Goal: Navigation & Orientation: Find specific page/section

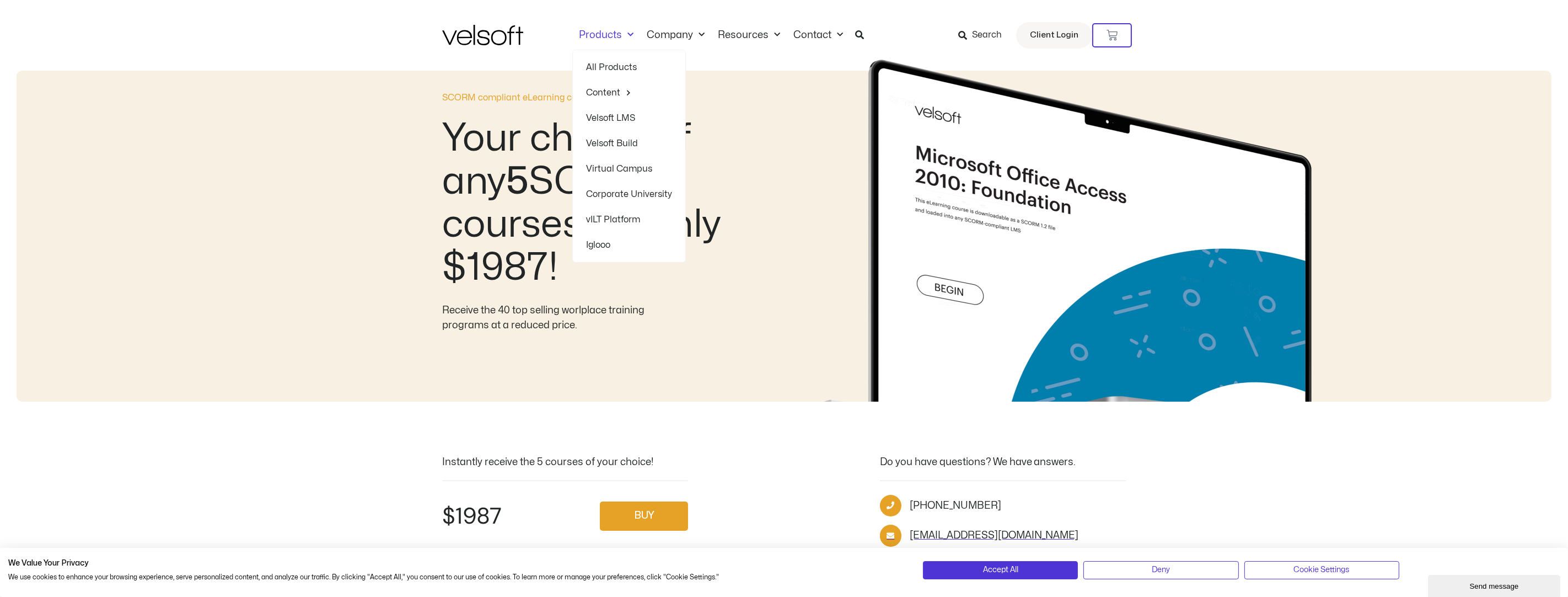
click at [619, 37] on link "Products" at bounding box center [606, 35] width 68 height 12
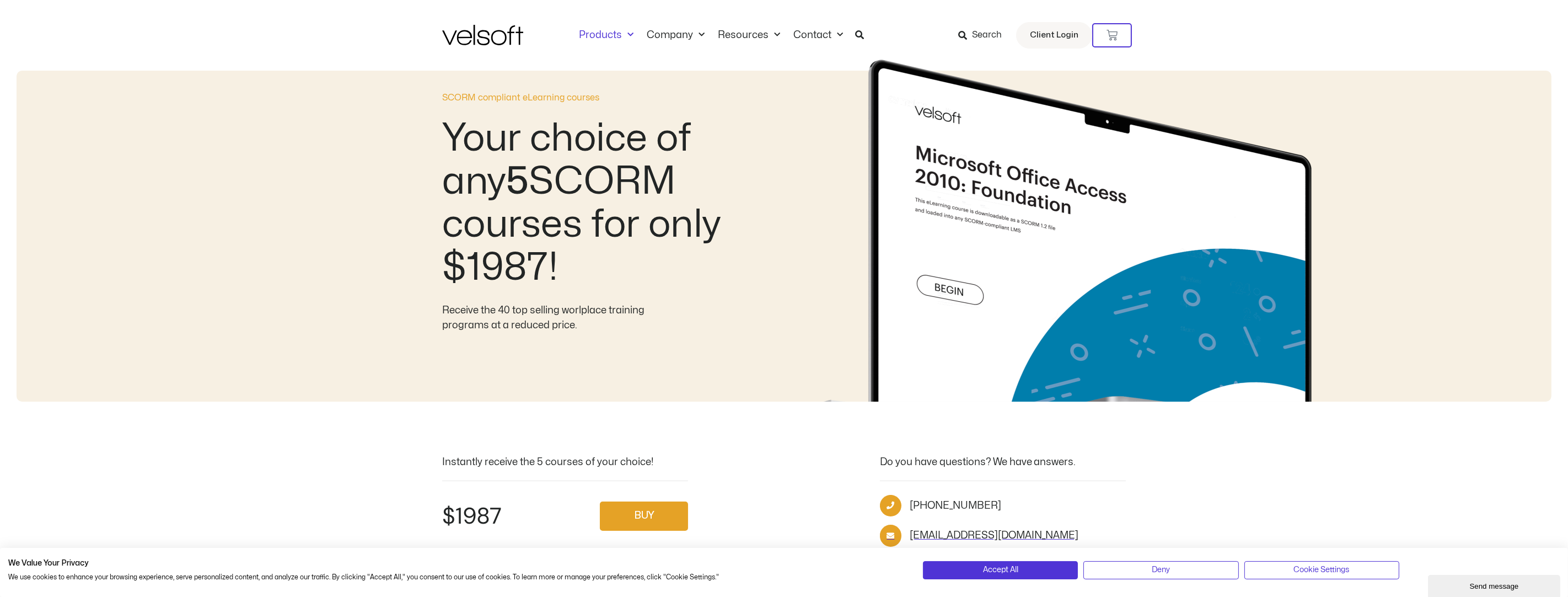
click at [619, 37] on link "Products" at bounding box center [606, 35] width 68 height 12
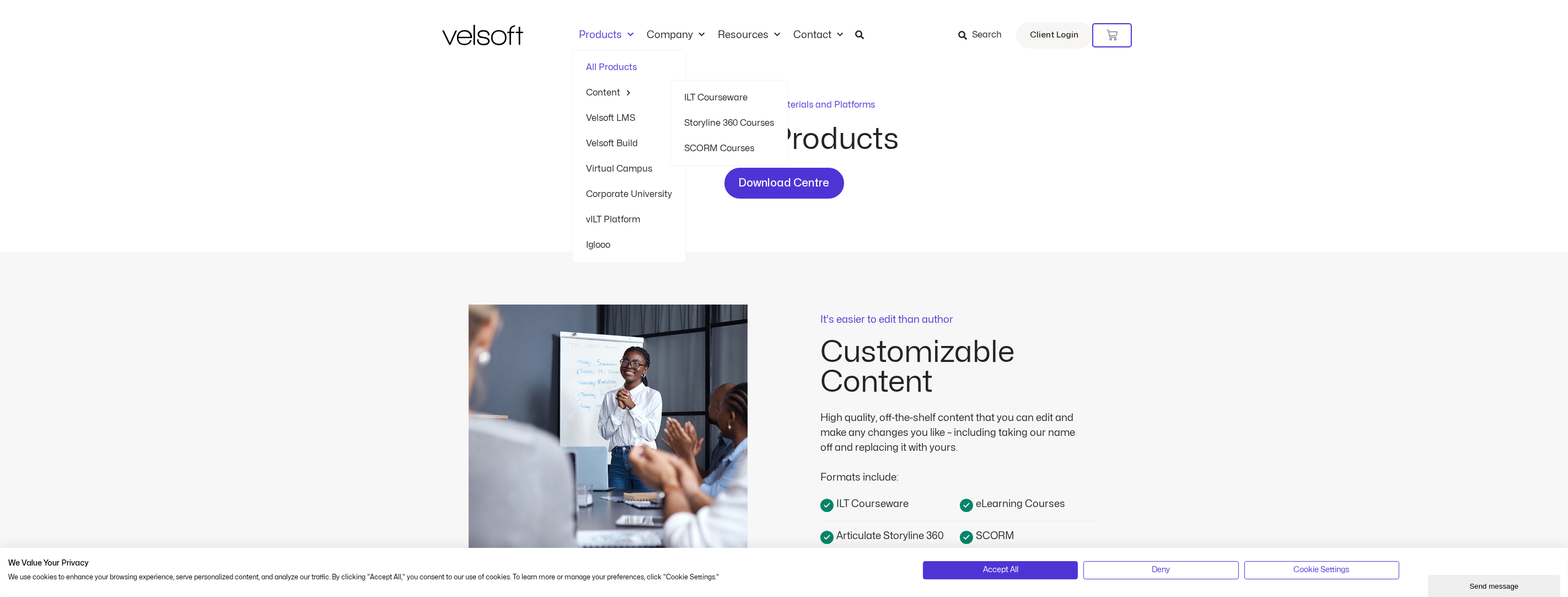
click at [712, 147] on link "SCORM Courses" at bounding box center [729, 149] width 90 height 26
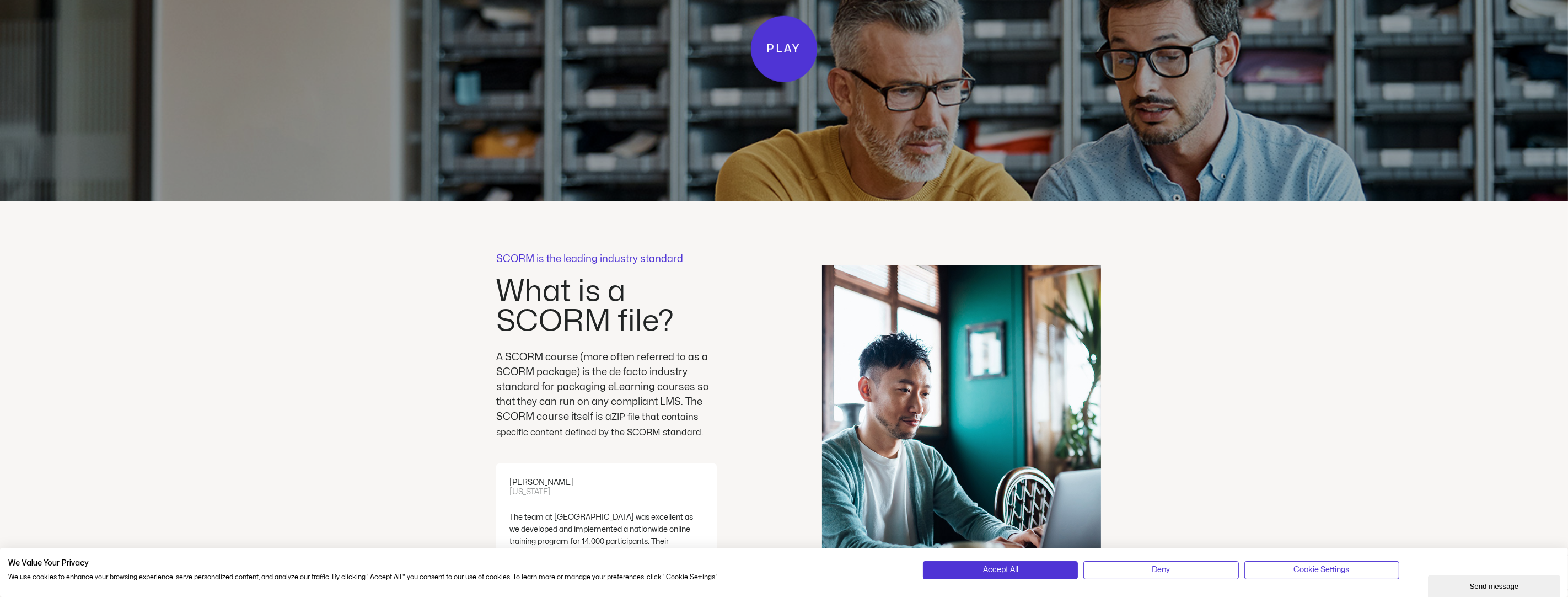
scroll to position [2812, 0]
